Goal: Information Seeking & Learning: Check status

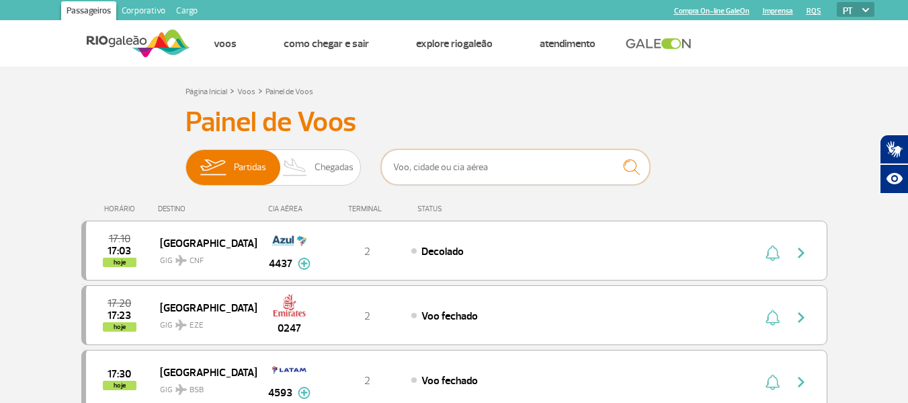
click at [446, 165] on input "text" at bounding box center [515, 167] width 269 height 36
type input "7040"
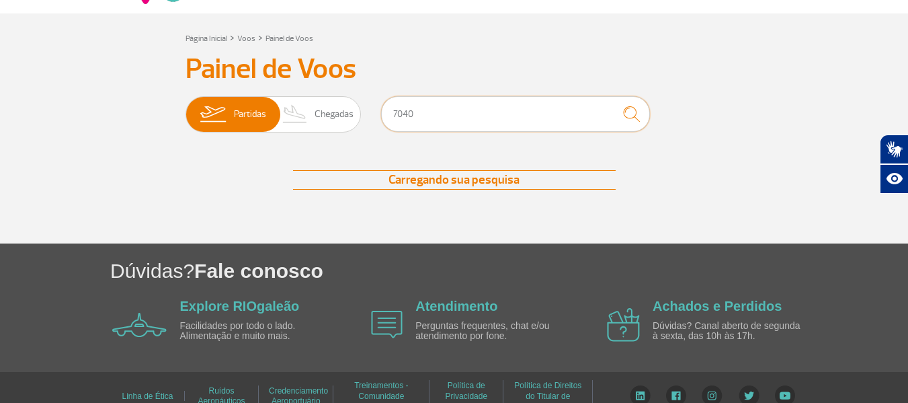
scroll to position [67, 0]
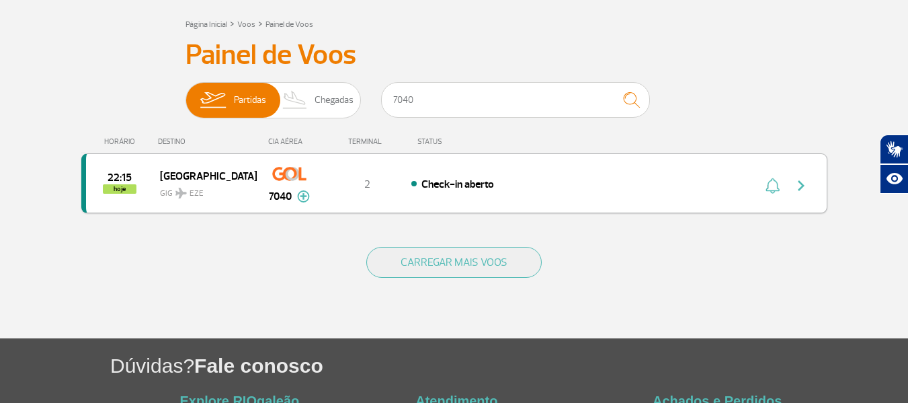
click at [426, 169] on div "22:15 hoje [GEOGRAPHIC_DATA] GIG EZE 7040 2 Check-in aberto Parcerias: Aeroline…" at bounding box center [454, 183] width 746 height 60
click at [214, 196] on span "GIG EZE" at bounding box center [203, 189] width 86 height 19
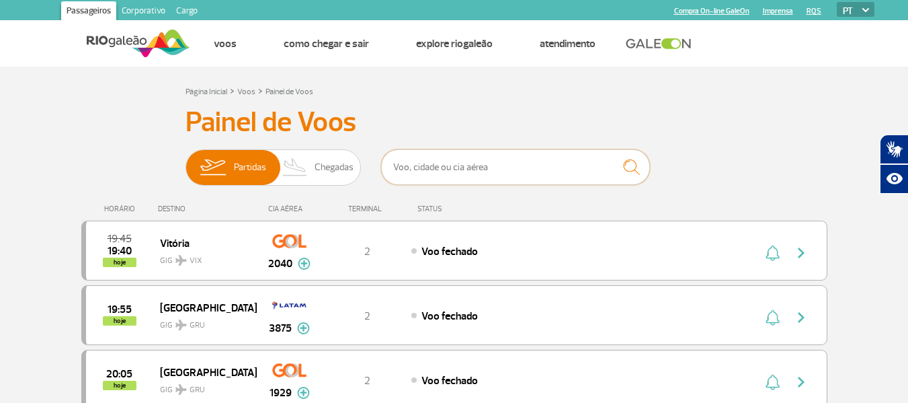
click at [503, 177] on input "text" at bounding box center [515, 167] width 269 height 36
type input "7612"
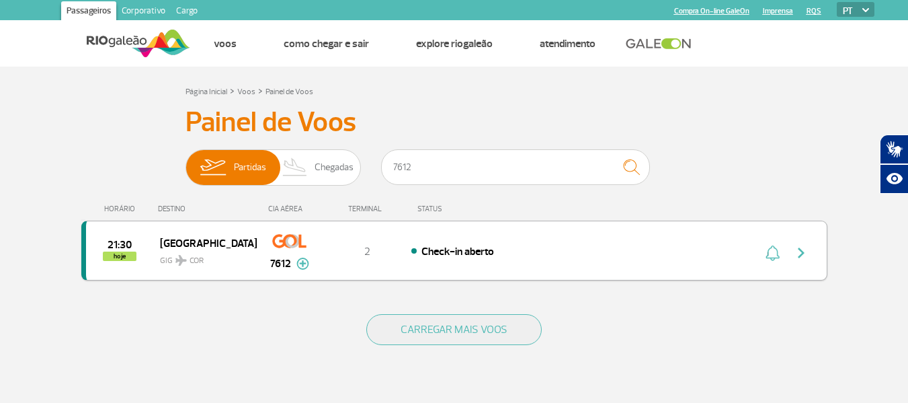
click at [309, 243] on div "7612" at bounding box center [289, 250] width 67 height 42
click at [263, 254] on div "7612" at bounding box center [289, 250] width 67 height 42
click at [442, 249] on span "Check-in aberto" at bounding box center [457, 251] width 73 height 13
